Goal: Task Accomplishment & Management: Complete application form

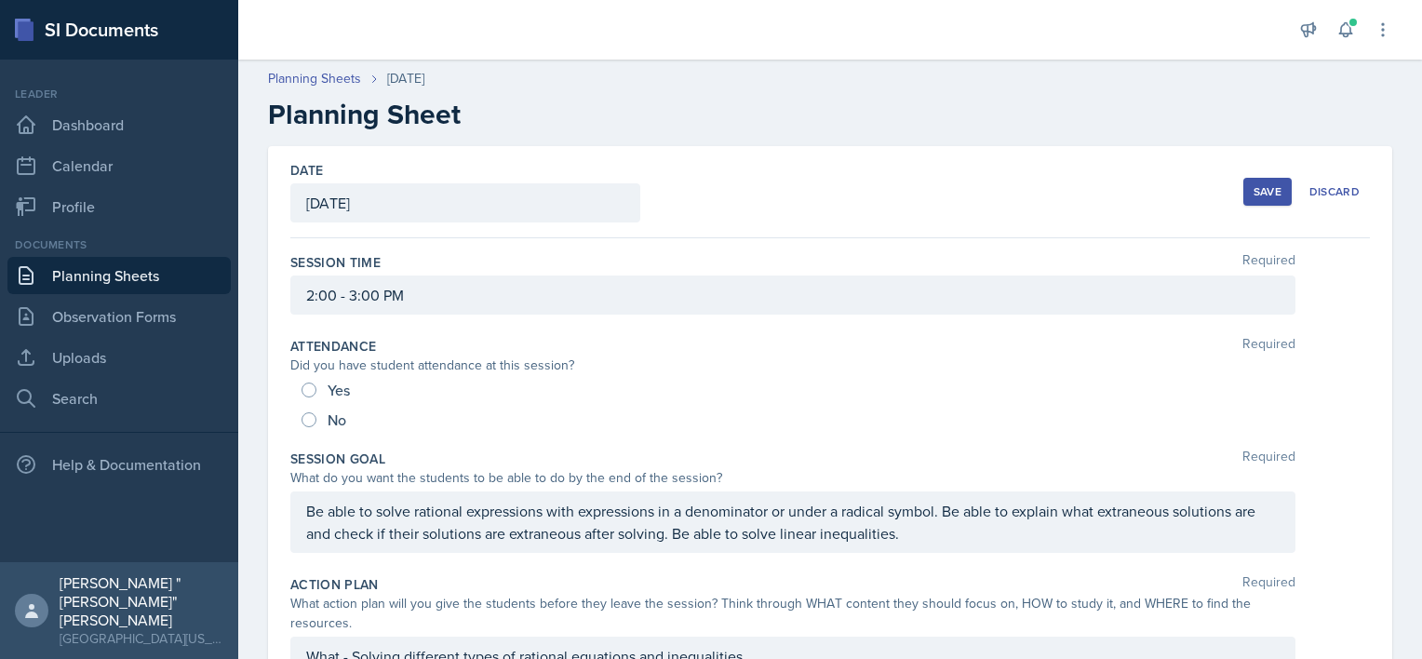
scroll to position [136, 0]
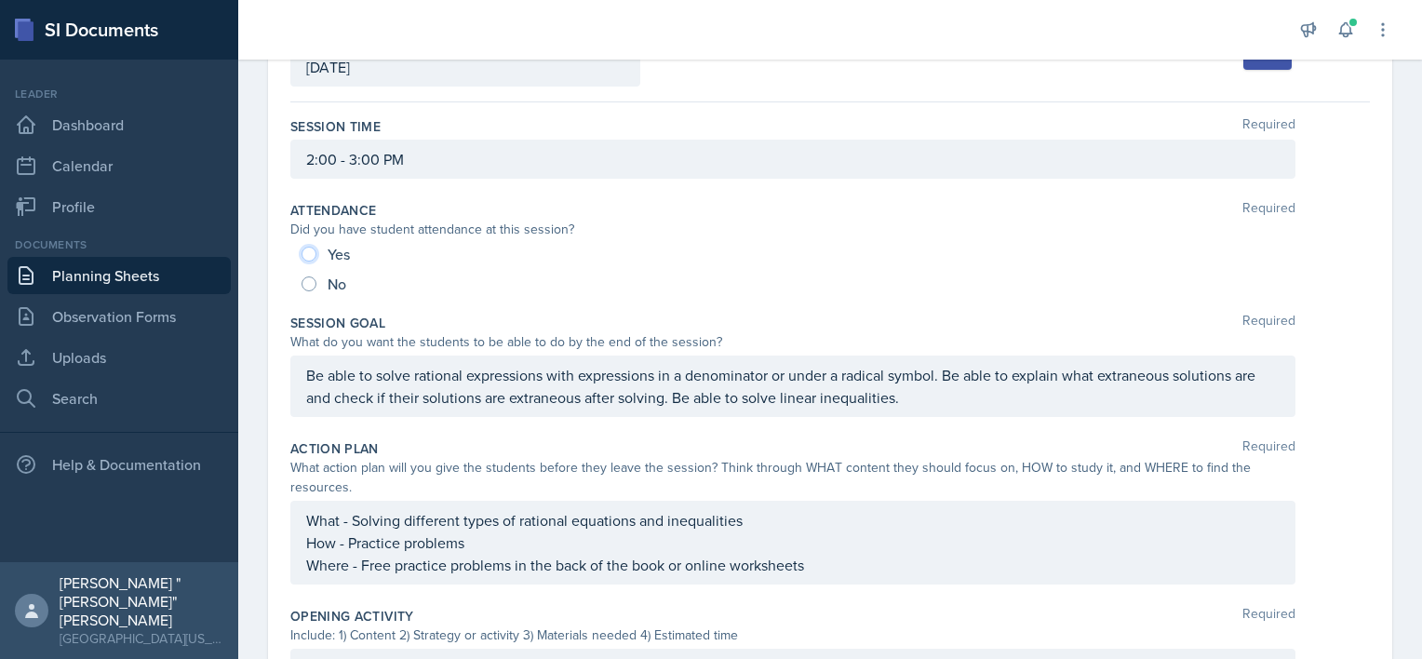
click at [305, 250] on input "Yes" at bounding box center [308, 254] width 15 height 15
radio input "true"
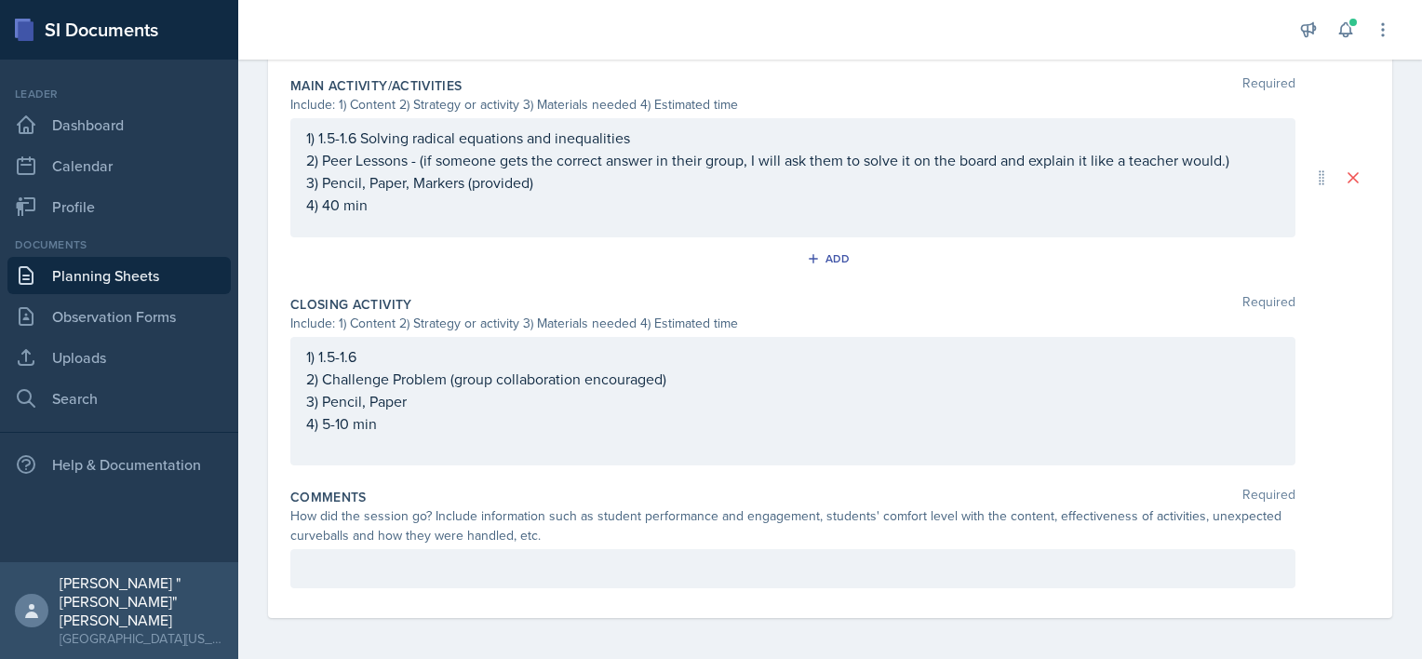
scroll to position [860, 0]
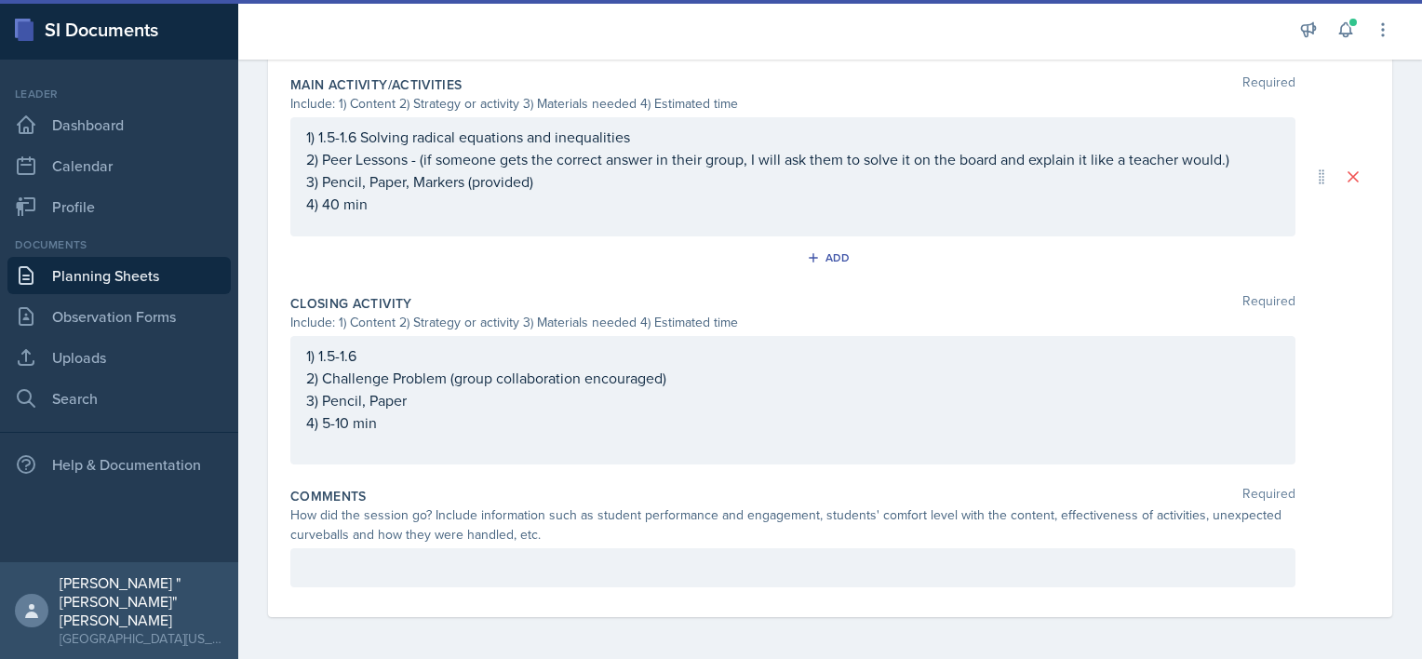
click at [551, 558] on div at bounding box center [792, 567] width 1005 height 39
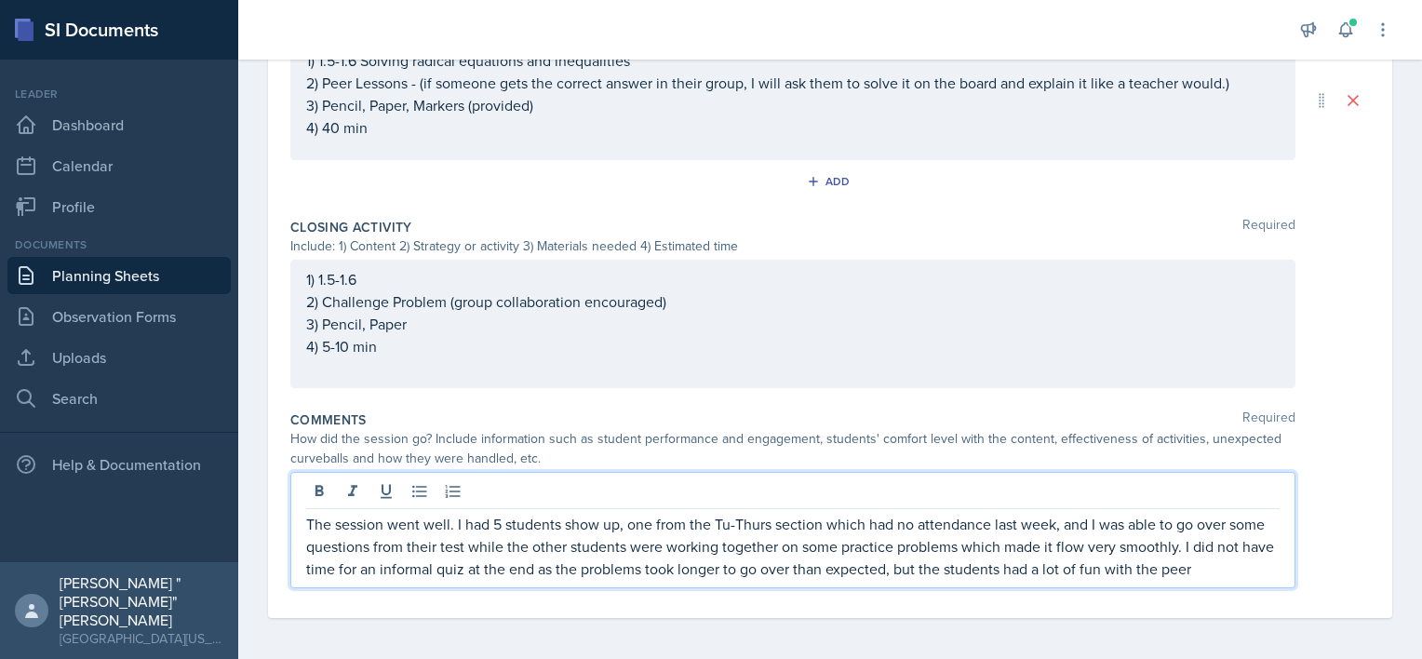
scroll to position [943, 0]
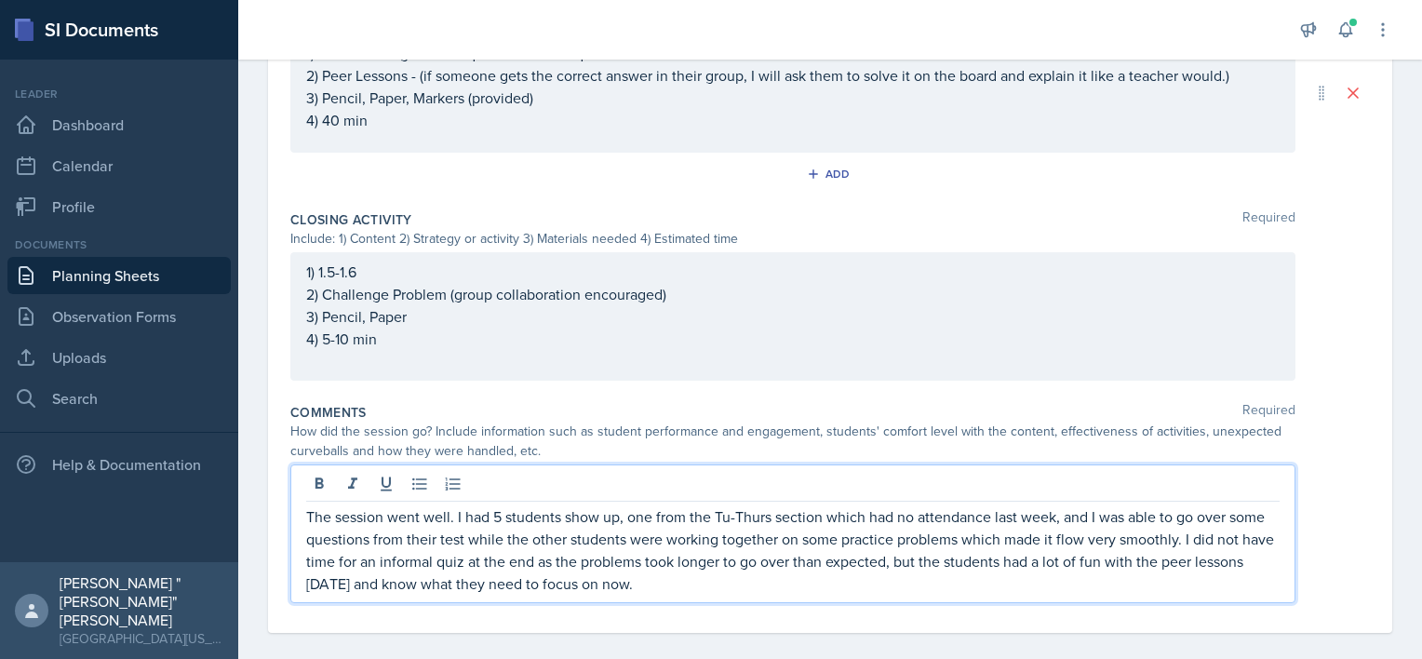
click at [528, 555] on p "The session went well. I had 5 students show up, one from the Tu-Thurs section …" at bounding box center [792, 549] width 973 height 89
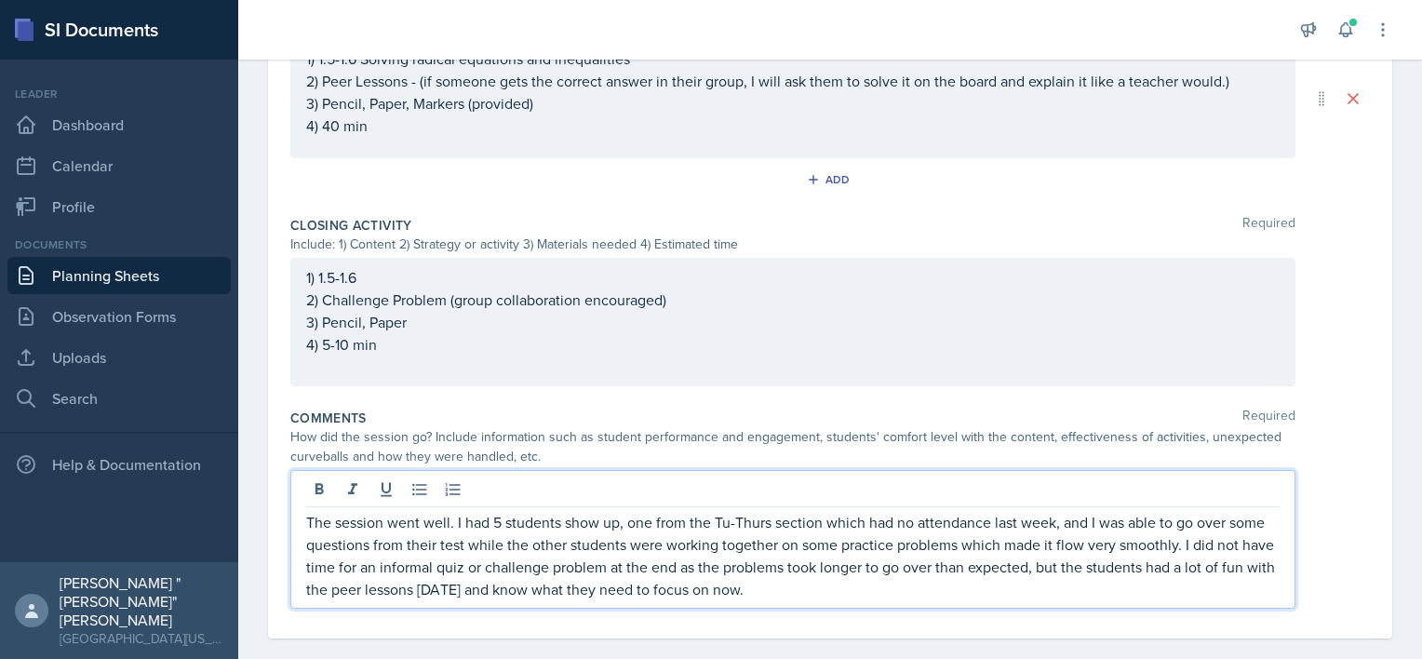
scroll to position [958, 0]
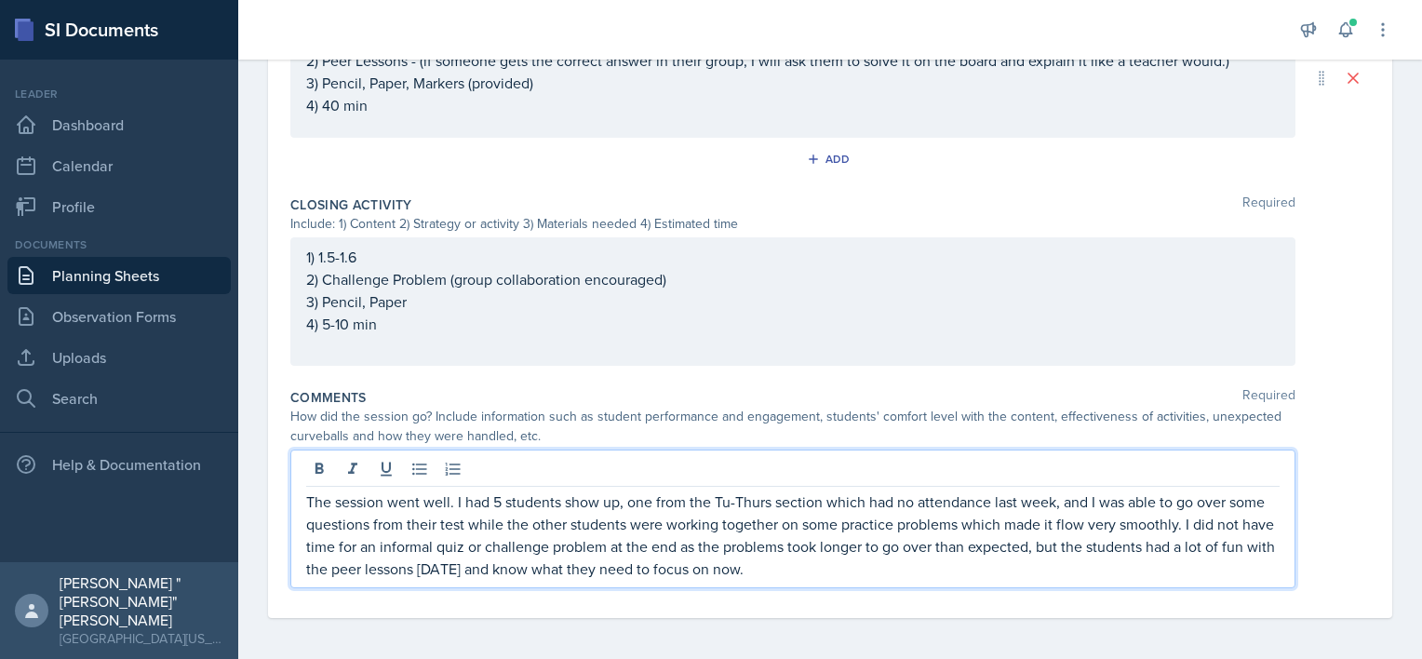
click at [834, 569] on p "The session went well. I had 5 students show up, one from the Tu-Thurs section …" at bounding box center [792, 534] width 973 height 89
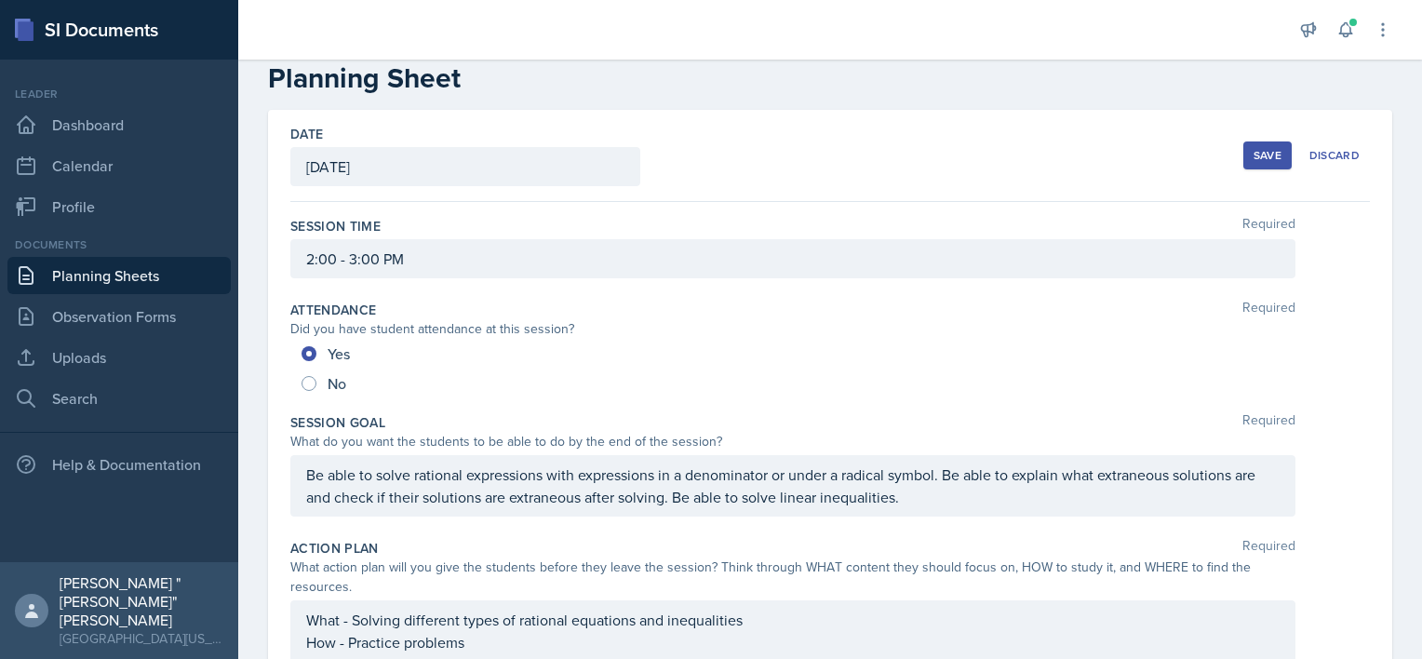
scroll to position [0, 0]
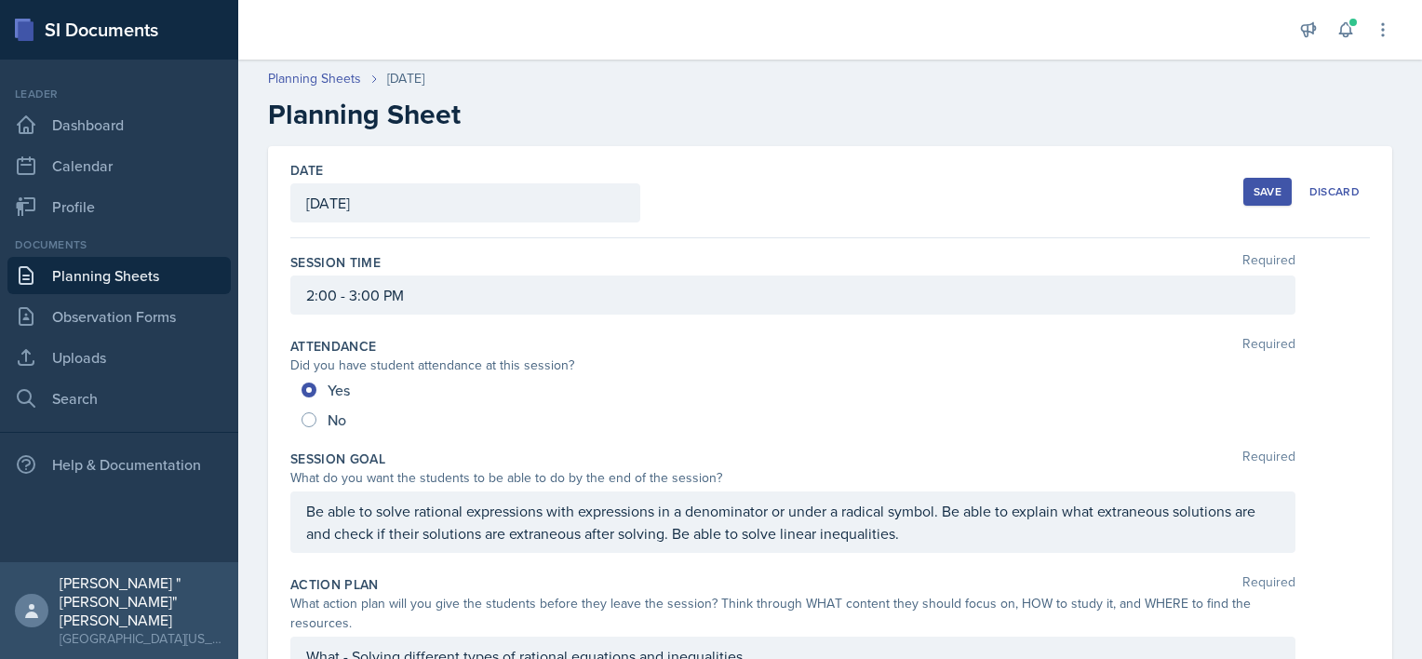
click at [1273, 182] on button "Save" at bounding box center [1267, 192] width 48 height 28
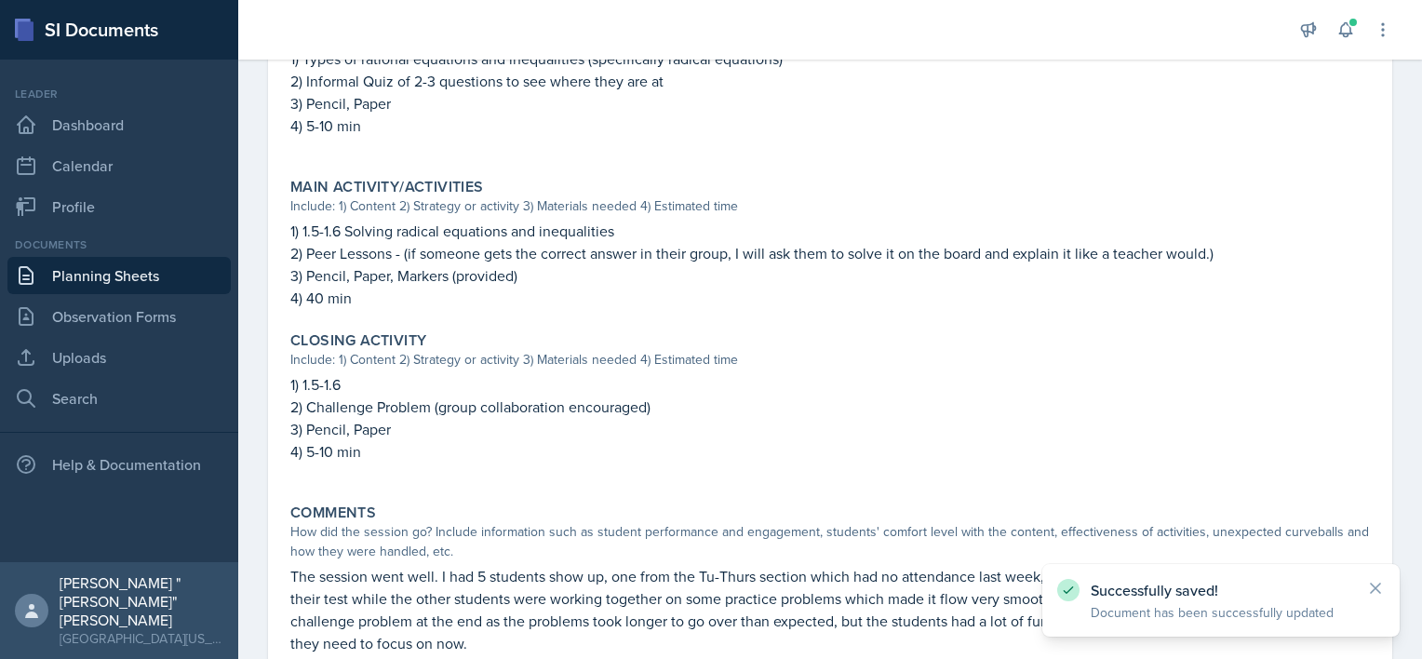
scroll to position [795, 0]
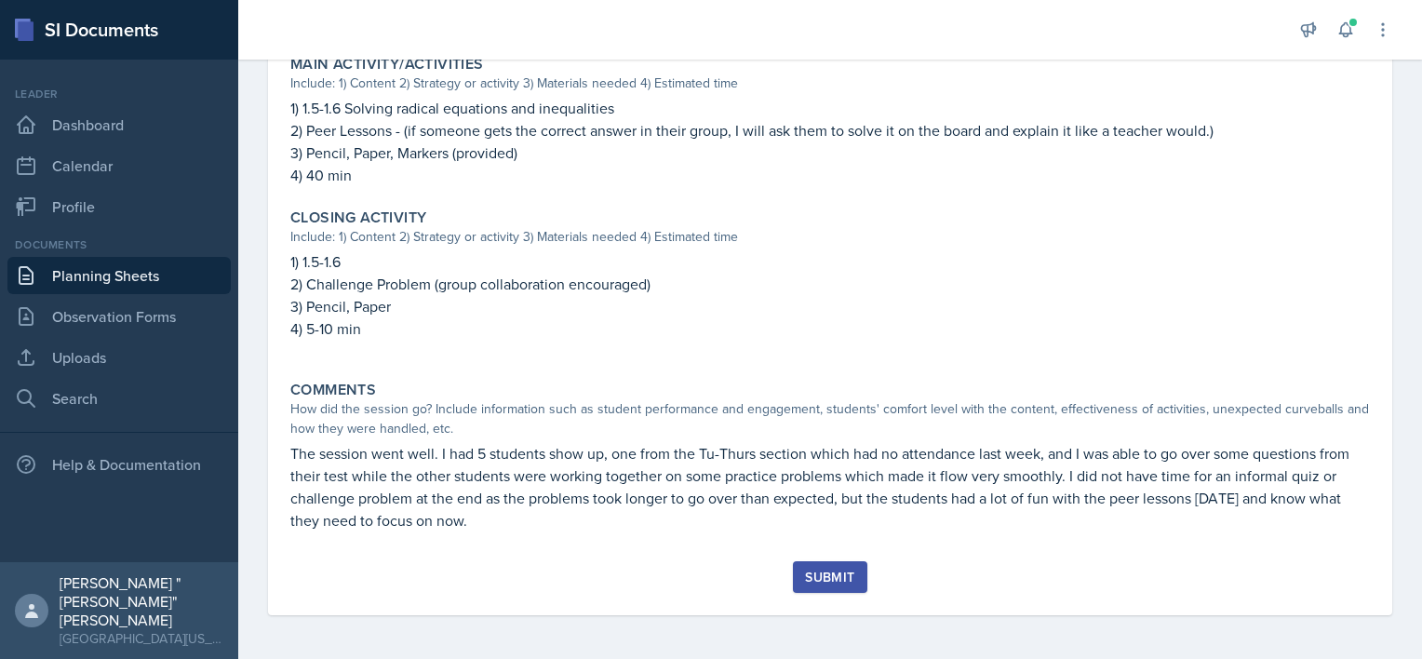
click at [822, 577] on div "Submit" at bounding box center [829, 576] width 49 height 15
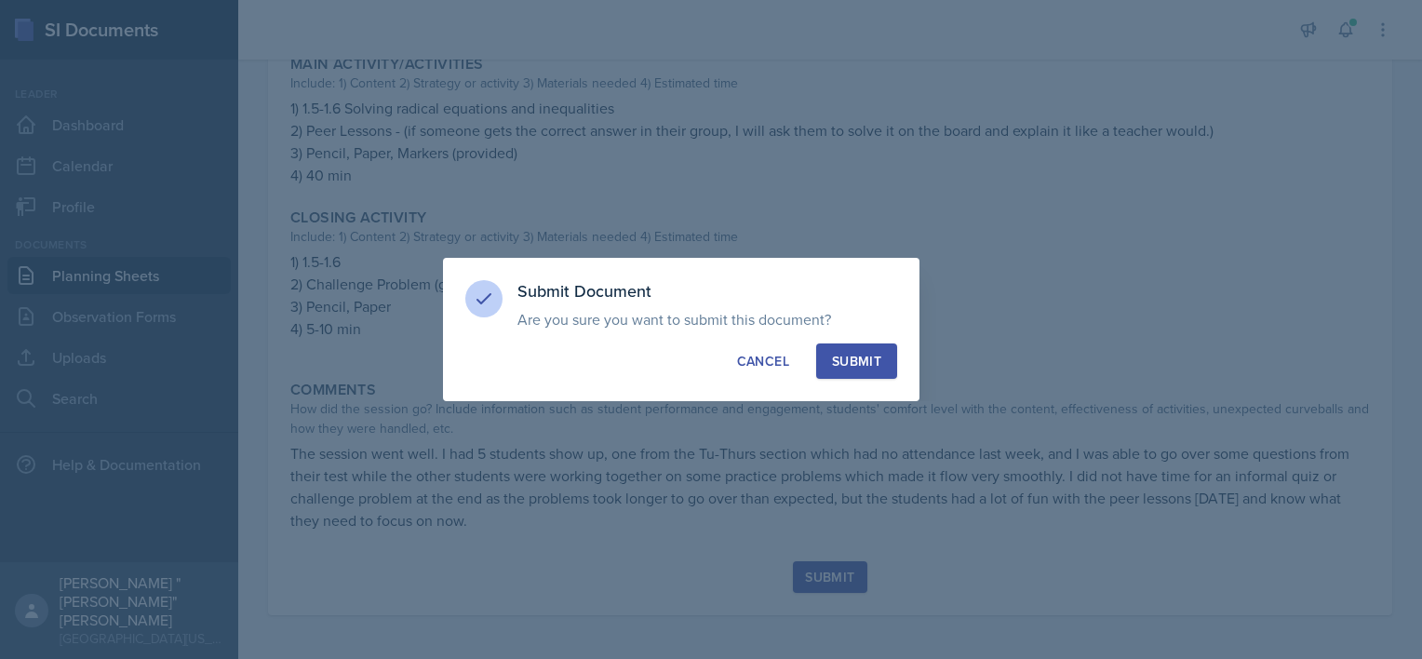
click at [856, 362] on div "Submit" at bounding box center [856, 361] width 49 height 19
radio input "true"
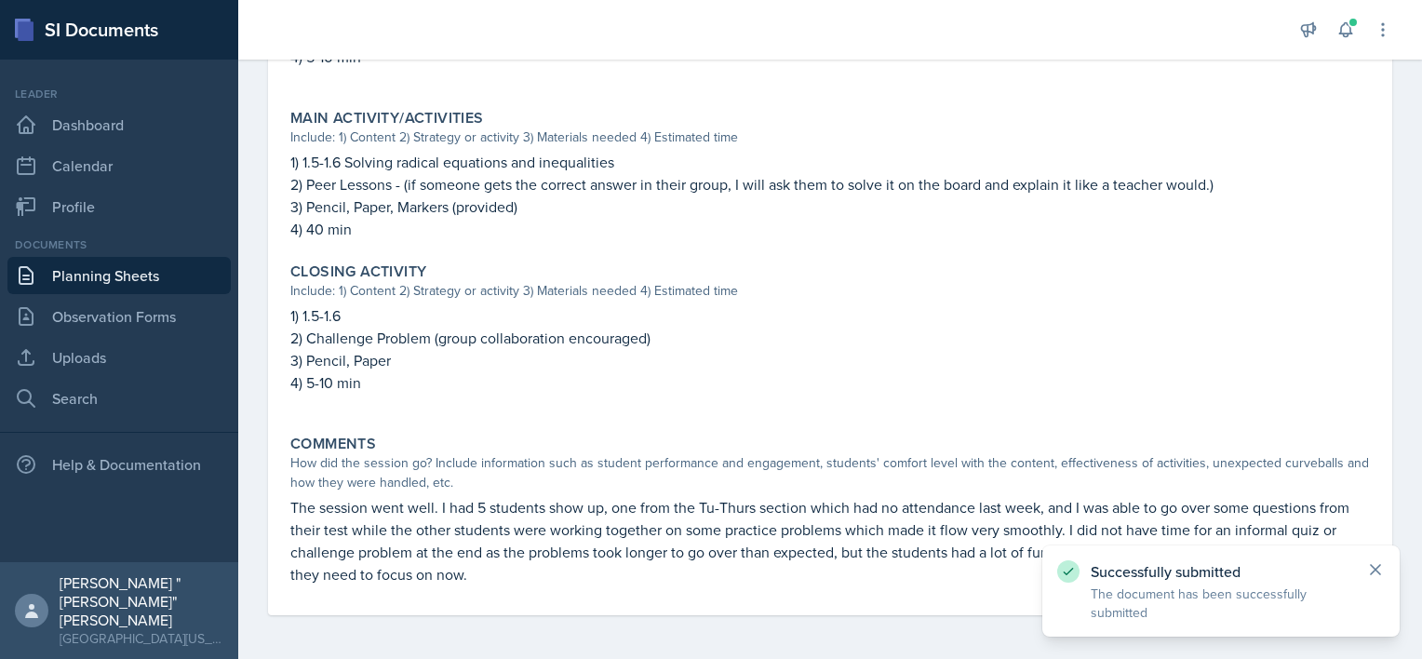
click at [1372, 573] on icon at bounding box center [1375, 569] width 19 height 19
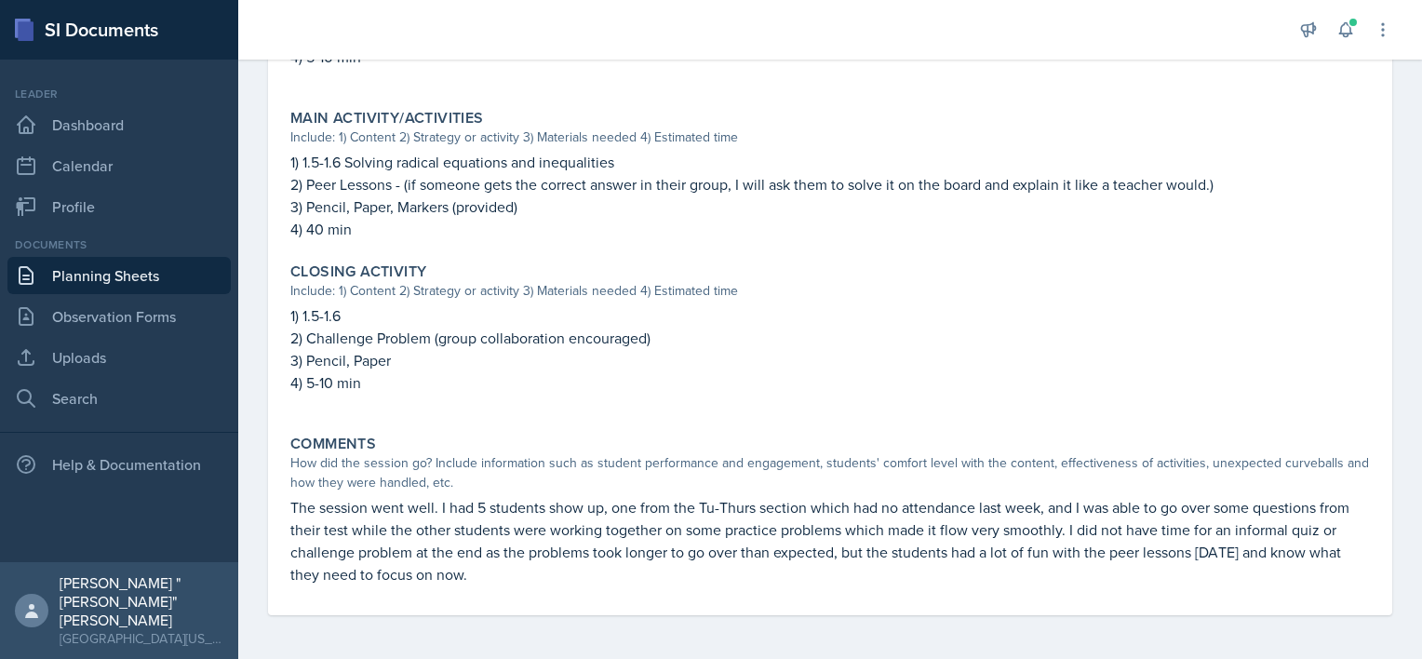
click at [186, 282] on link "Planning Sheets" at bounding box center [118, 275] width 223 height 37
